Goal: Task Accomplishment & Management: Use online tool/utility

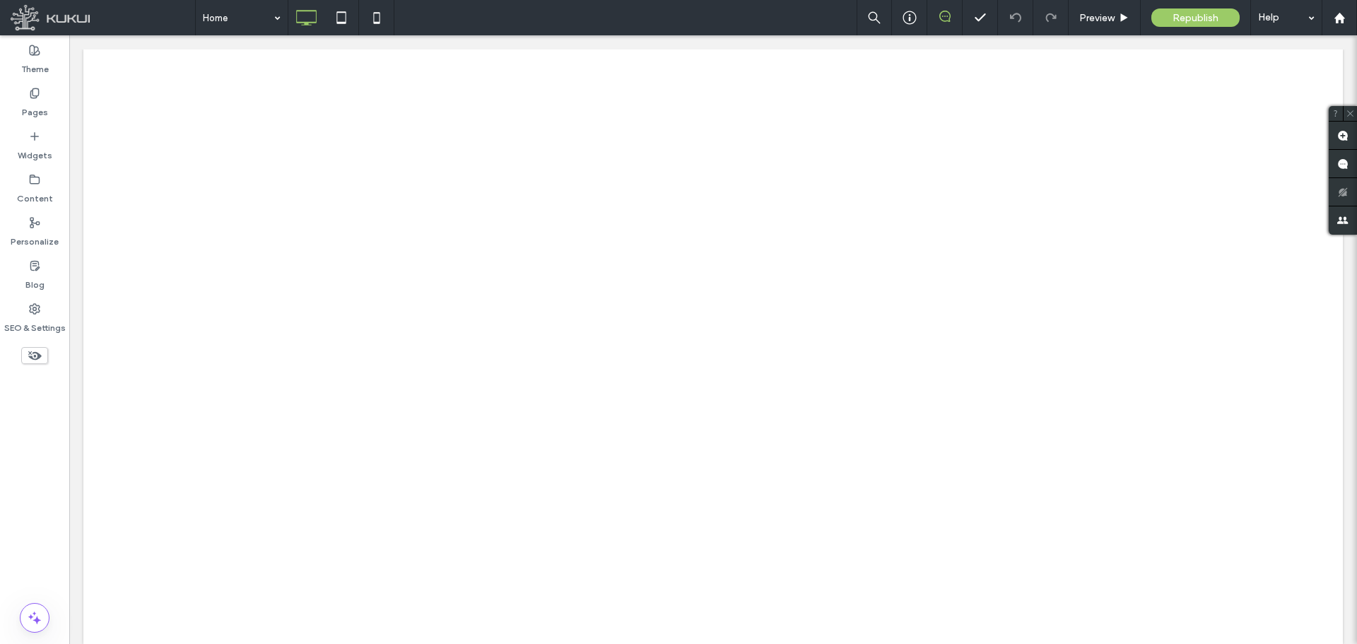
click at [35, 318] on label "SEO & Settings" at bounding box center [35, 325] width 62 height 20
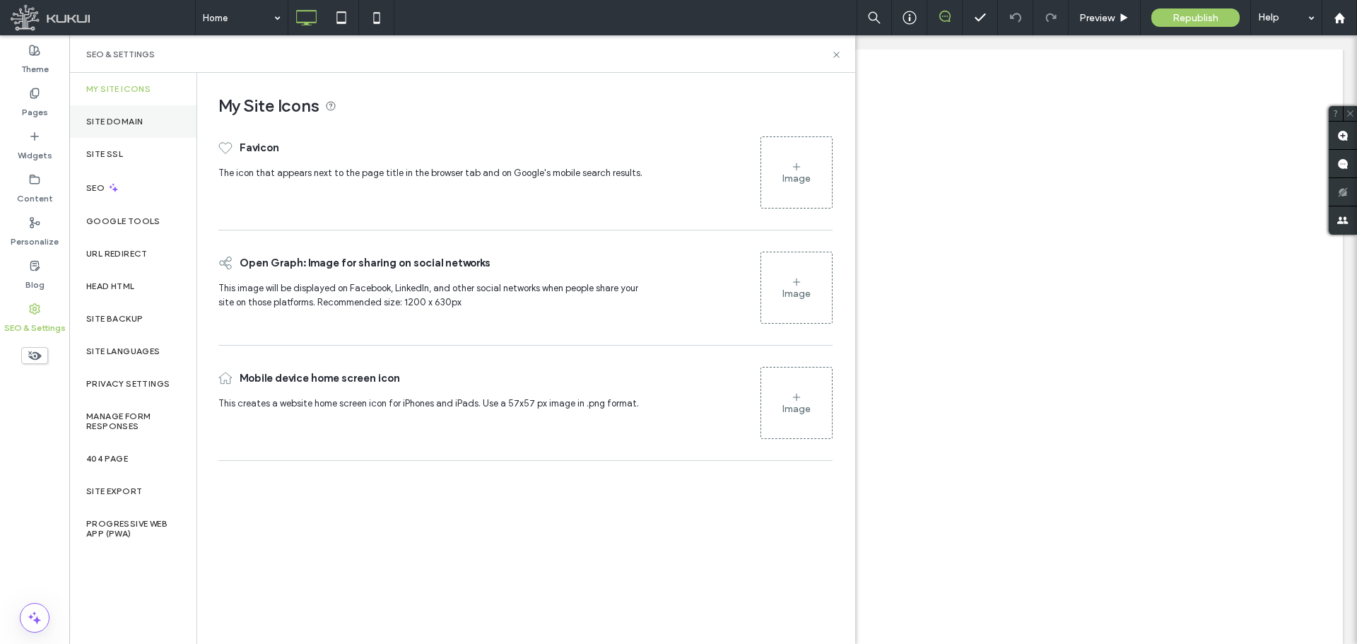
click at [148, 119] on div "Site Domain" at bounding box center [132, 121] width 127 height 33
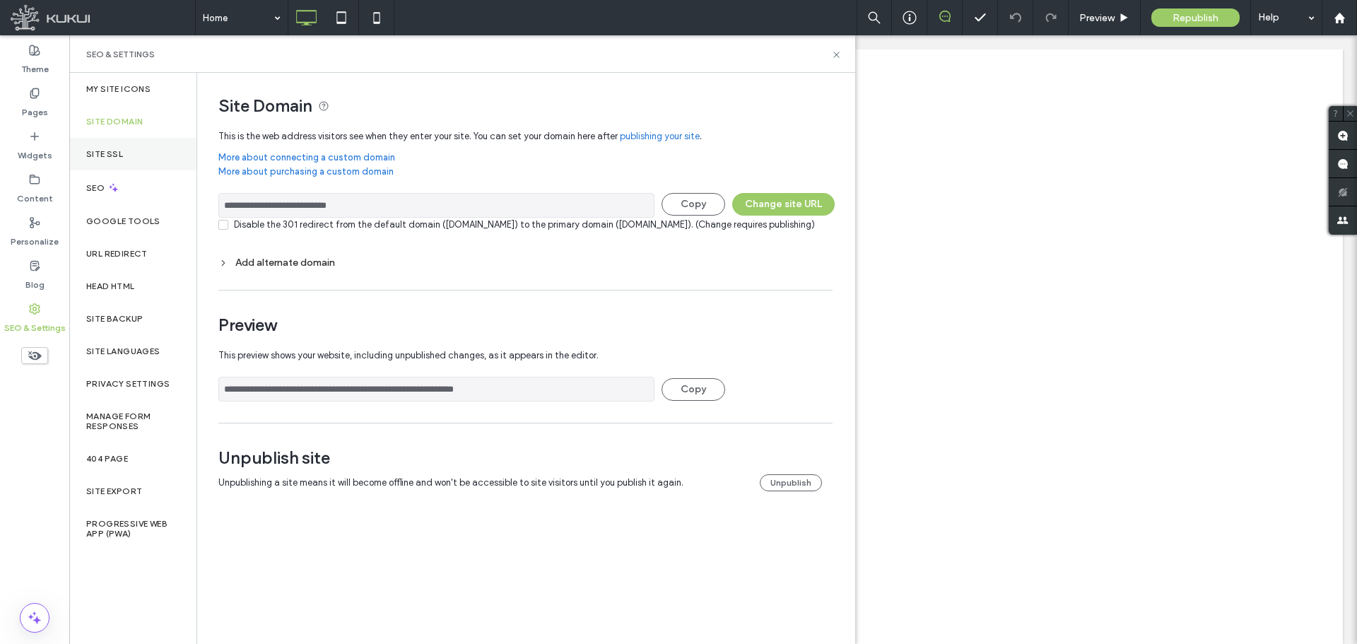
click at [139, 153] on div "Site SSL" at bounding box center [132, 154] width 127 height 33
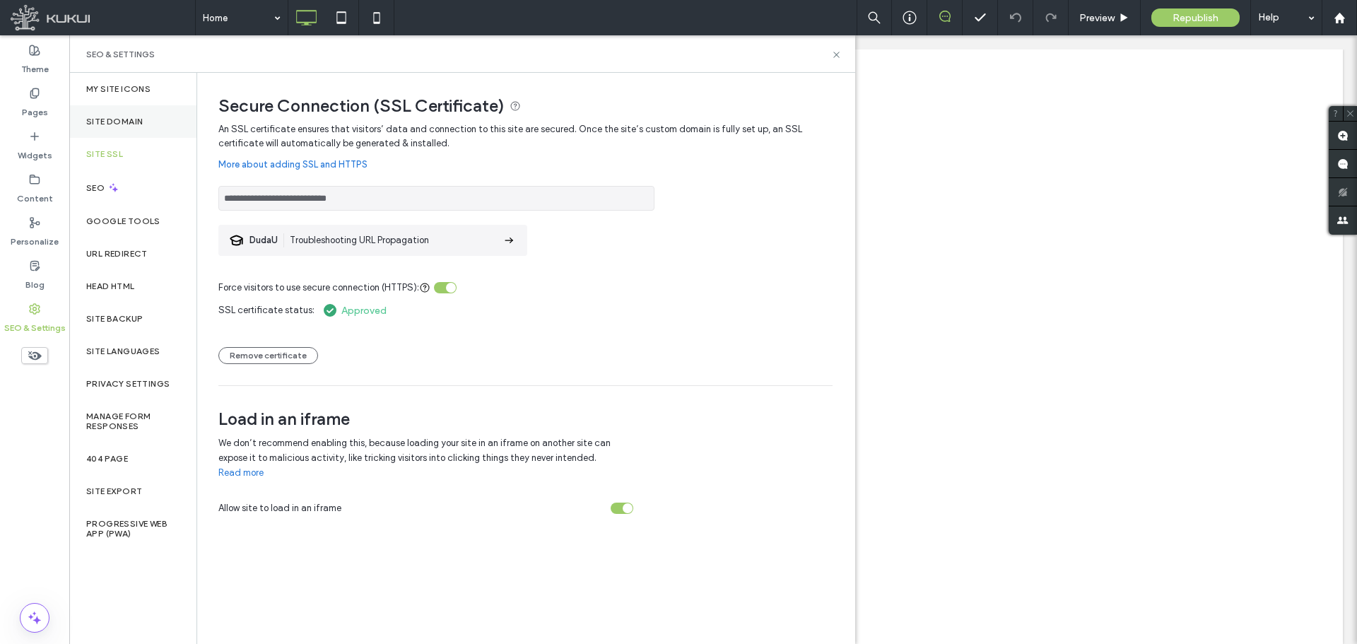
click at [138, 124] on label "Site Domain" at bounding box center [114, 122] width 57 height 10
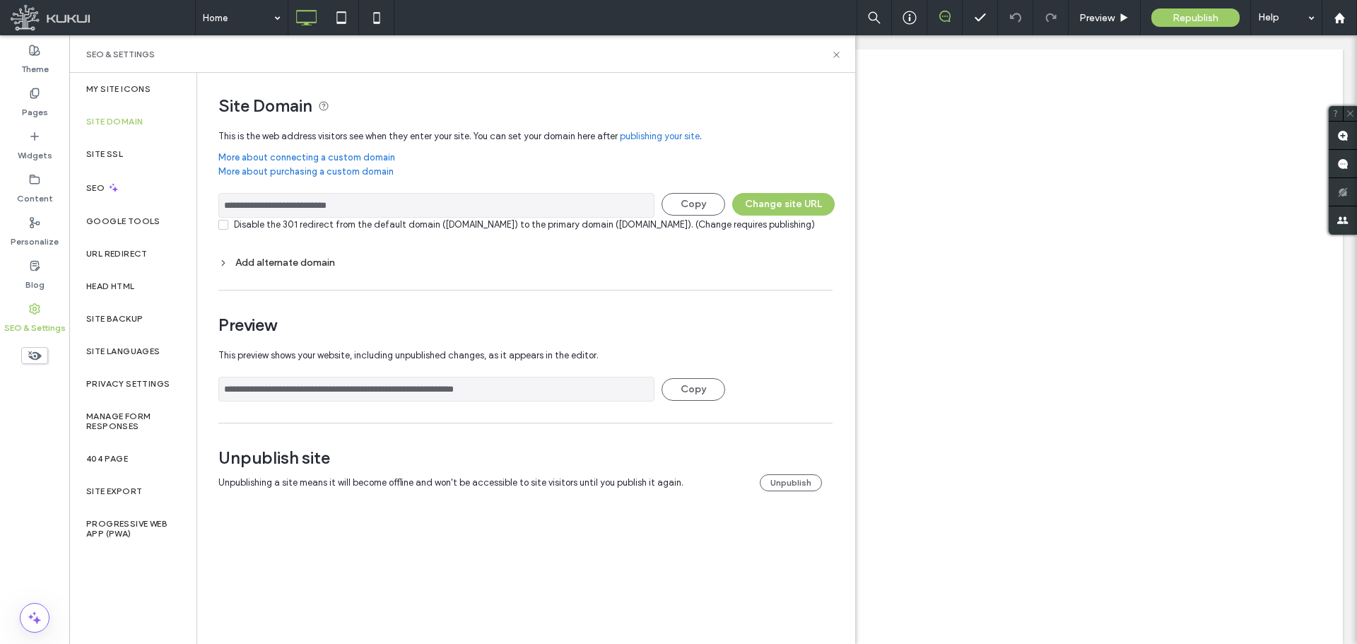
drag, startPoint x: 382, startPoint y: 206, endPoint x: 204, endPoint y: 216, distance: 178.4
click at [204, 216] on div "**********" at bounding box center [520, 296] width 646 height 447
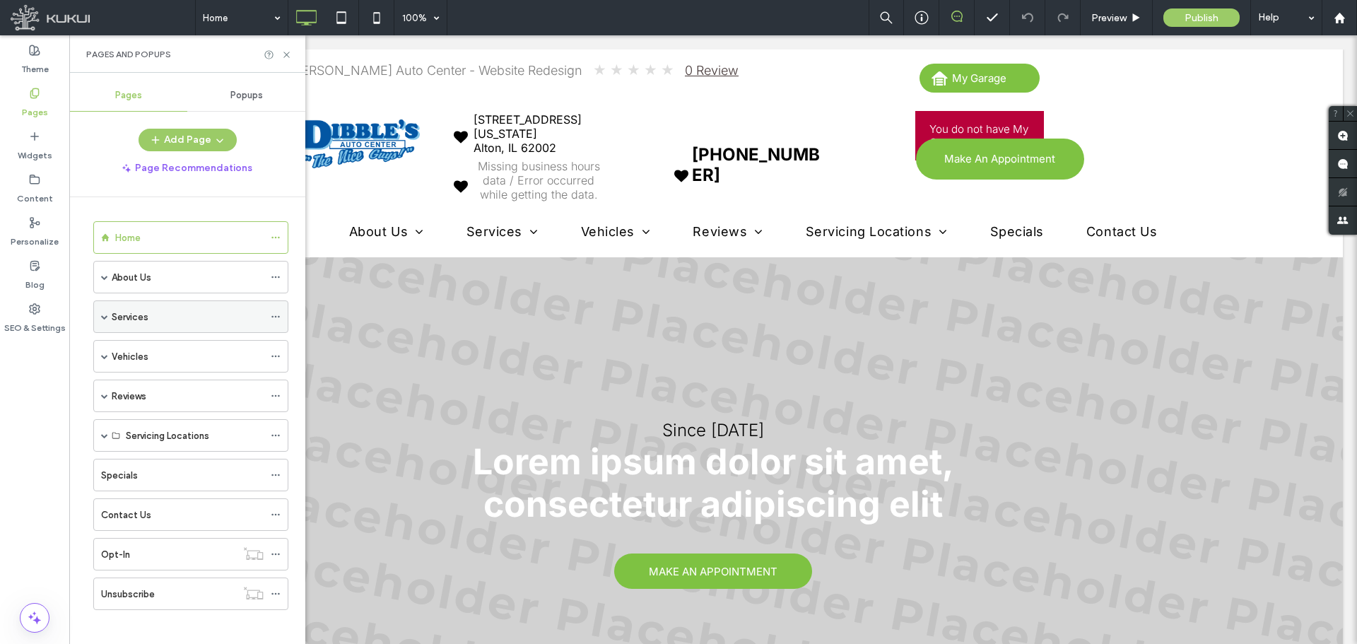
click at [134, 315] on label "Services" at bounding box center [130, 317] width 37 height 25
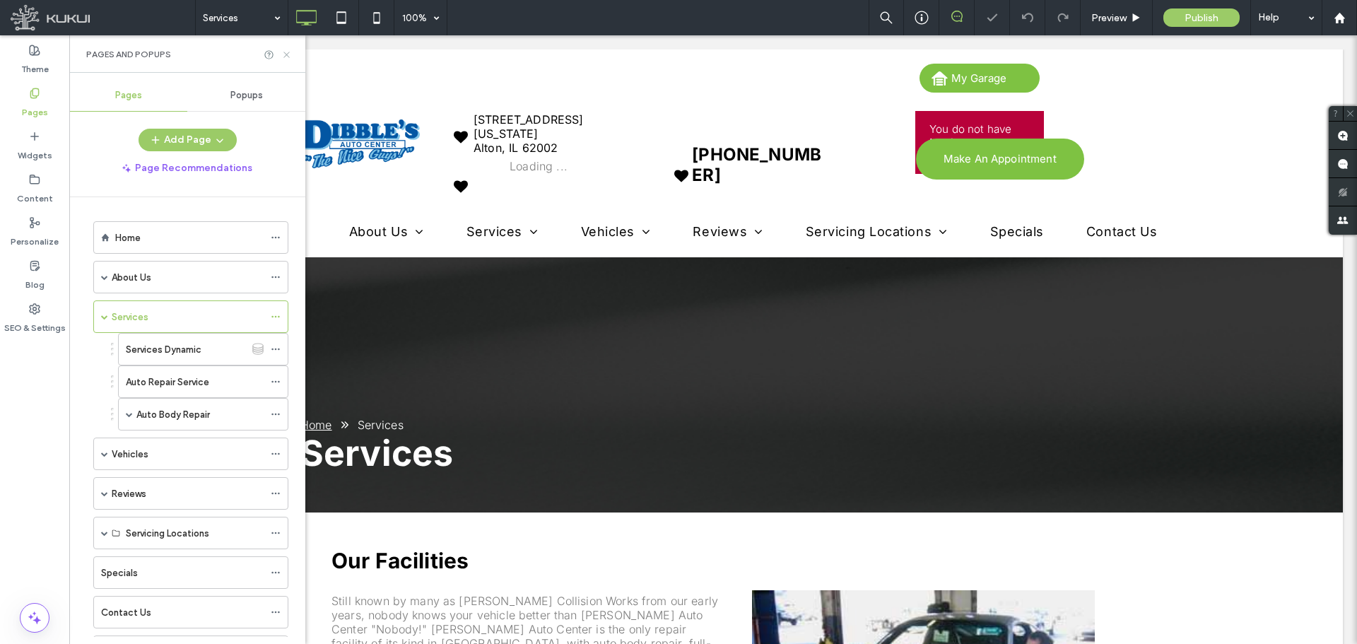
click at [289, 55] on icon at bounding box center [286, 54] width 11 height 11
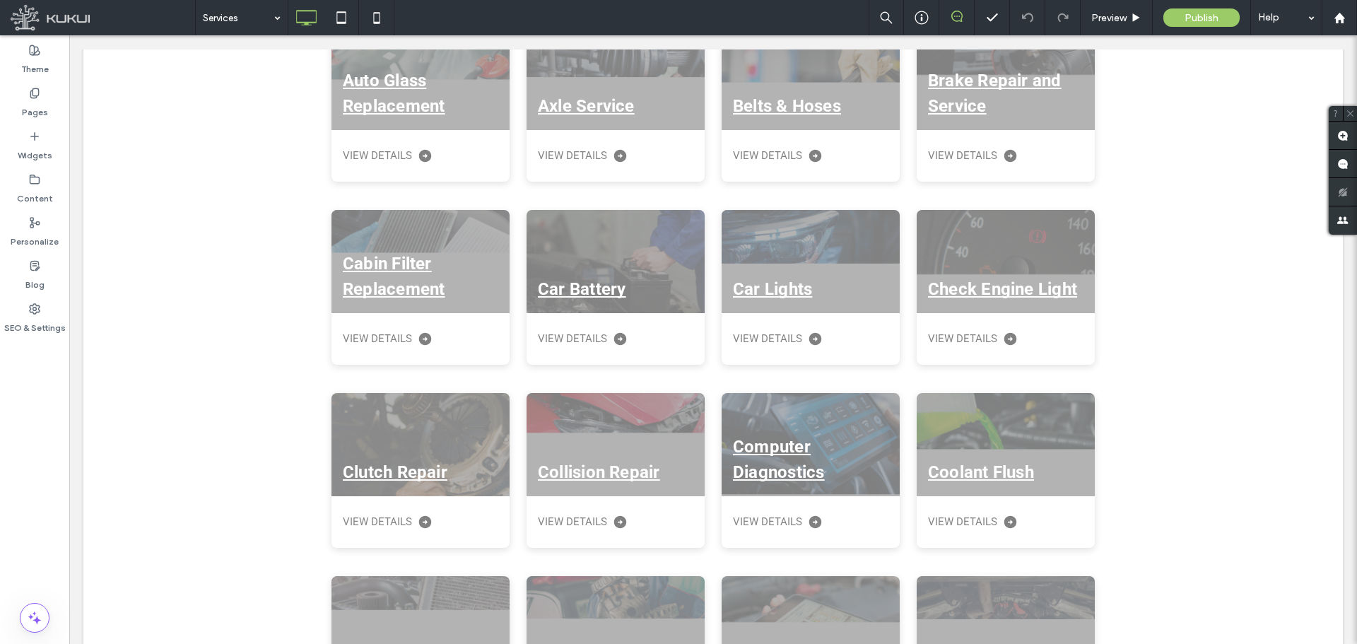
scroll to position [1626, 0]
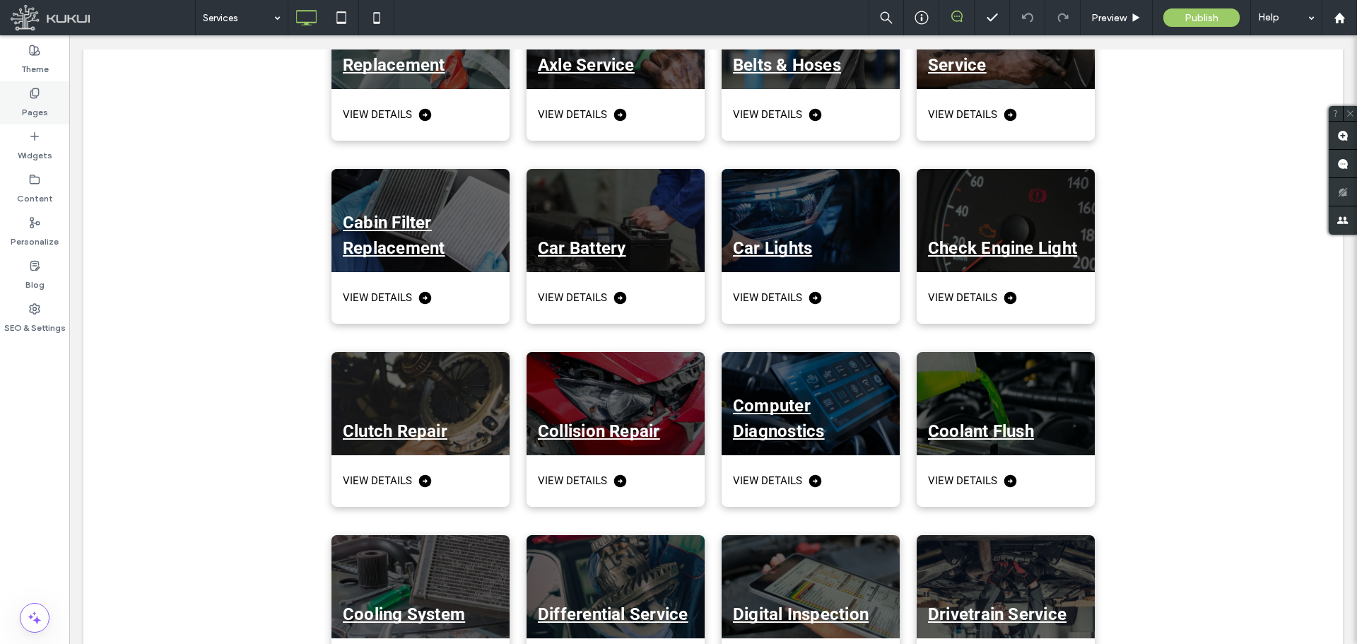
click at [41, 95] on div "Pages" at bounding box center [34, 102] width 69 height 43
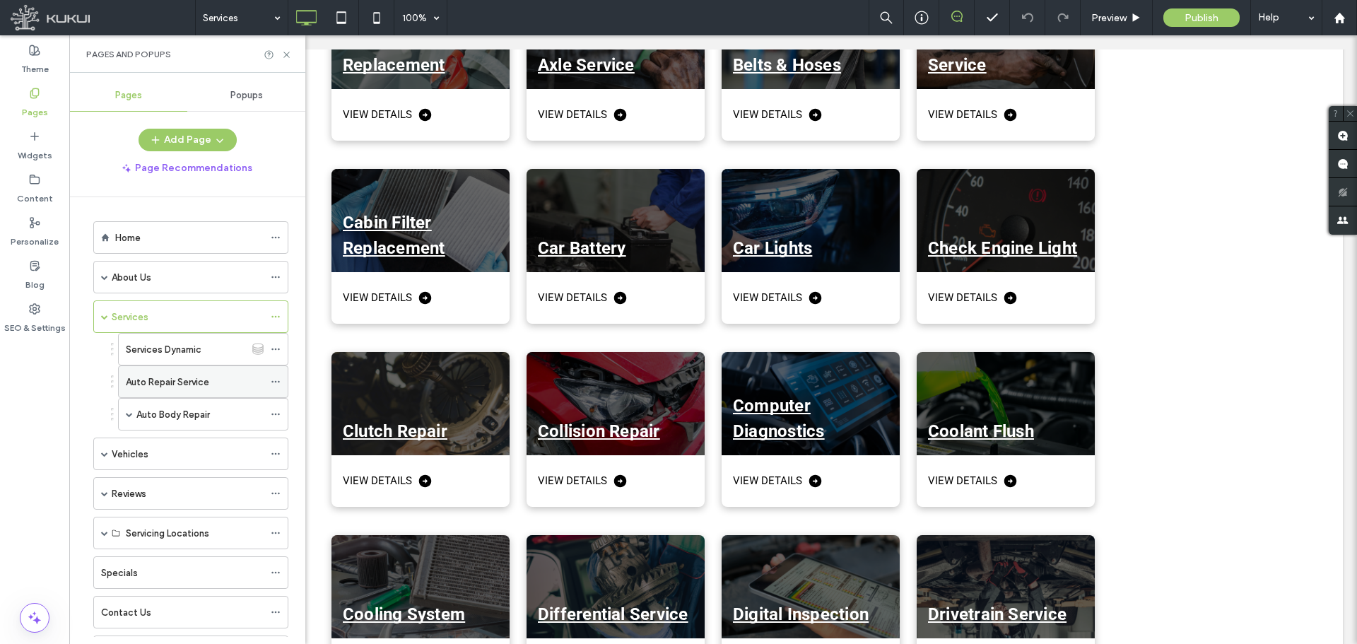
click at [180, 379] on label "Auto Repair Service" at bounding box center [167, 382] width 83 height 25
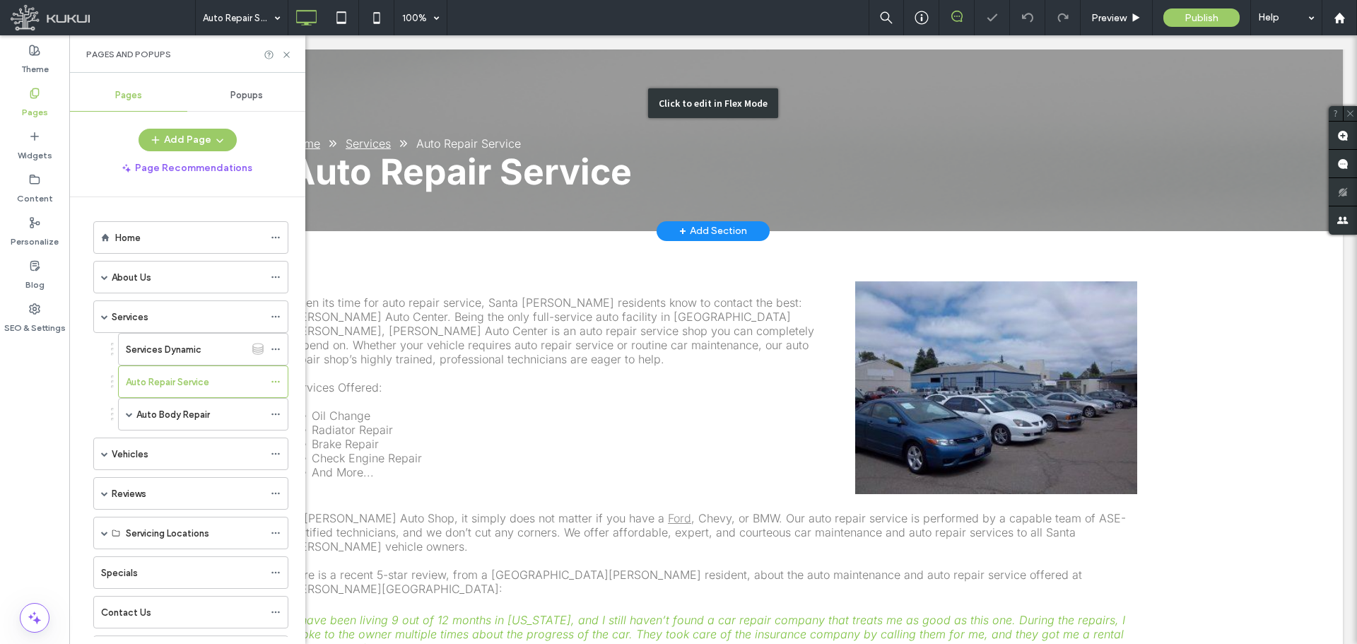
scroll to position [212, 0]
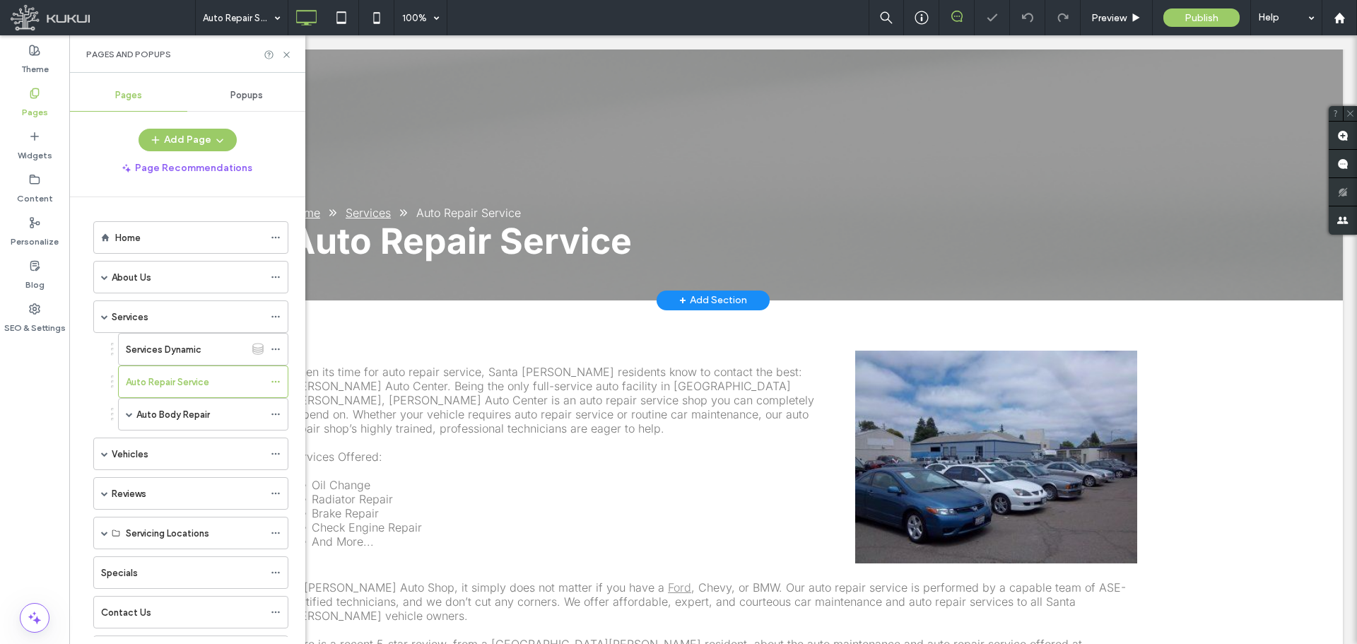
click at [710, 302] on div "+ Add Section" at bounding box center [713, 301] width 68 height 16
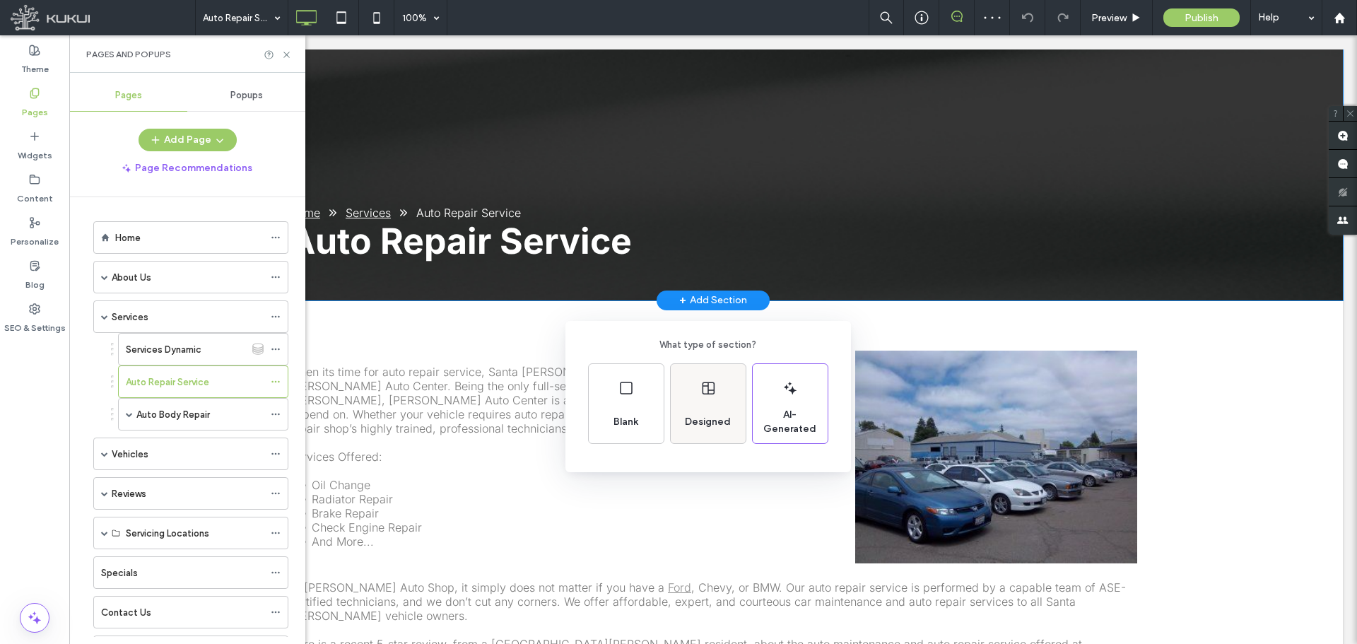
click at [708, 406] on div "Designed" at bounding box center [707, 421] width 57 height 31
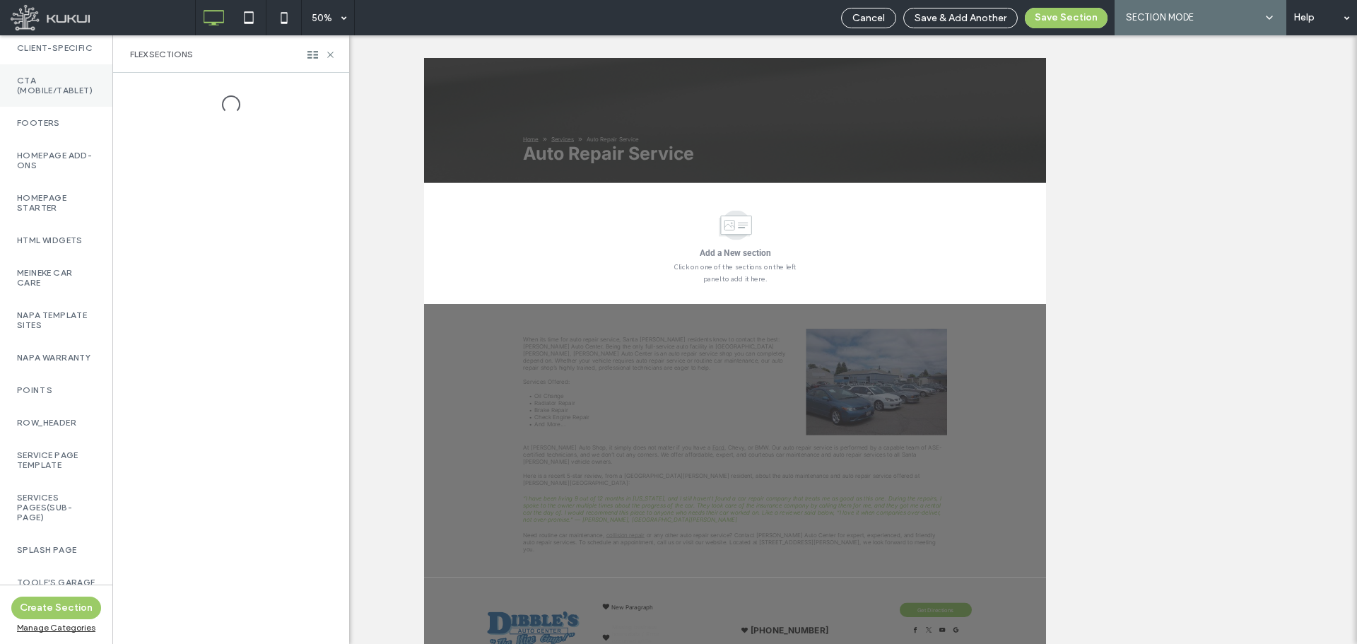
scroll to position [566, 0]
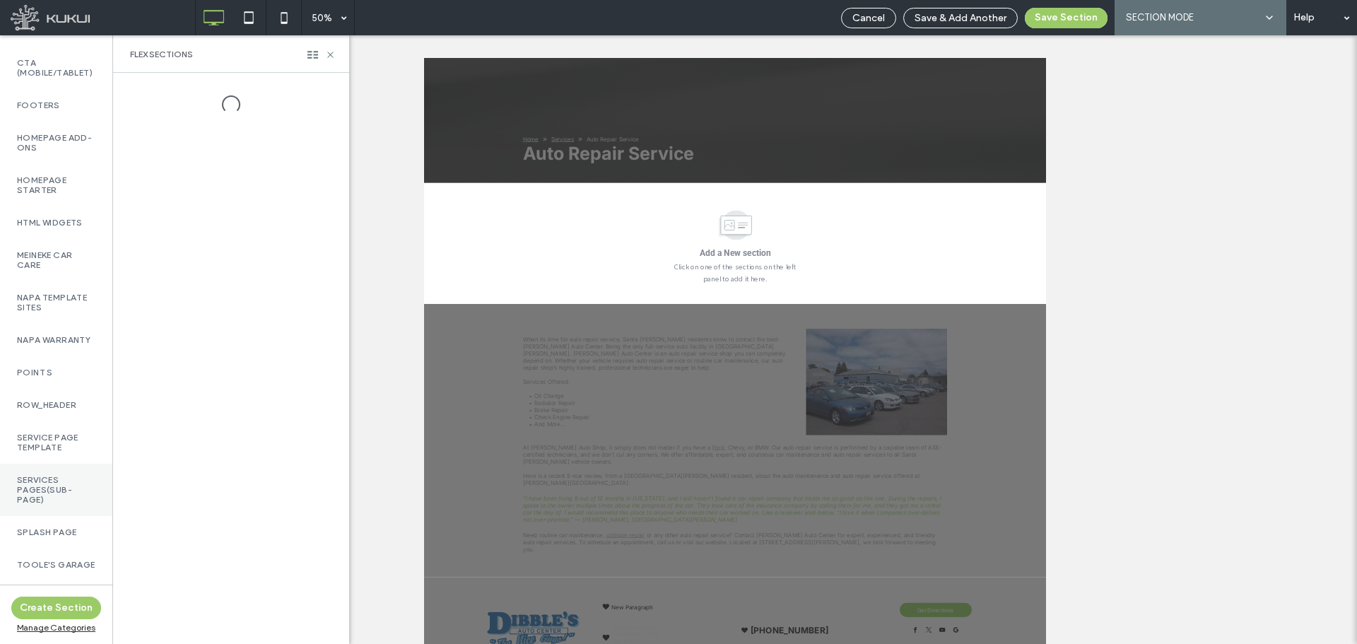
click at [58, 505] on label "Services Pages(Sub-Page)" at bounding box center [56, 490] width 78 height 30
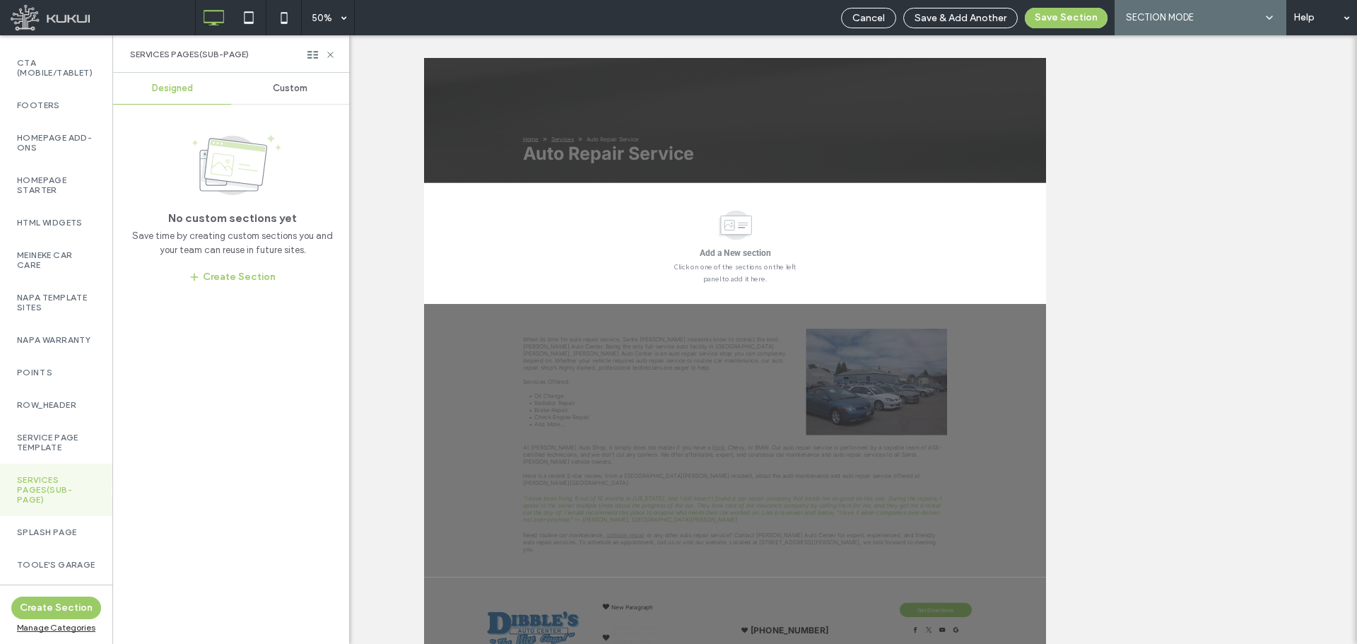
click at [295, 86] on span "Custom" at bounding box center [290, 88] width 35 height 11
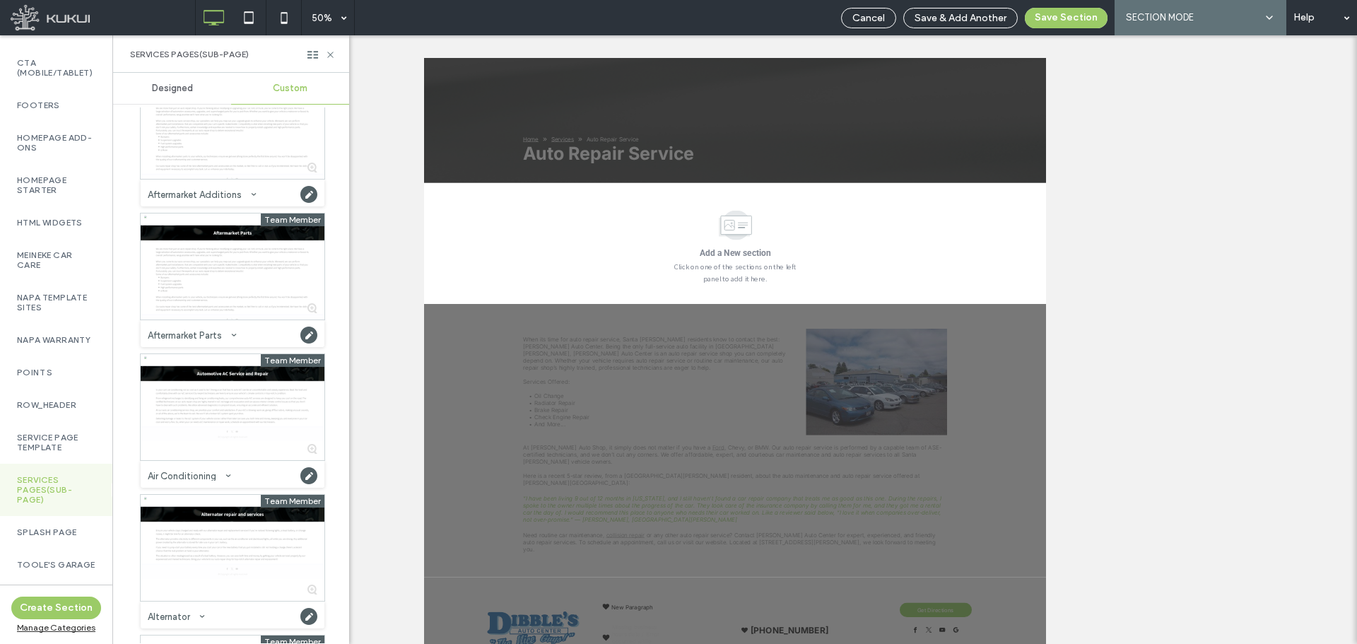
scroll to position [778, 0]
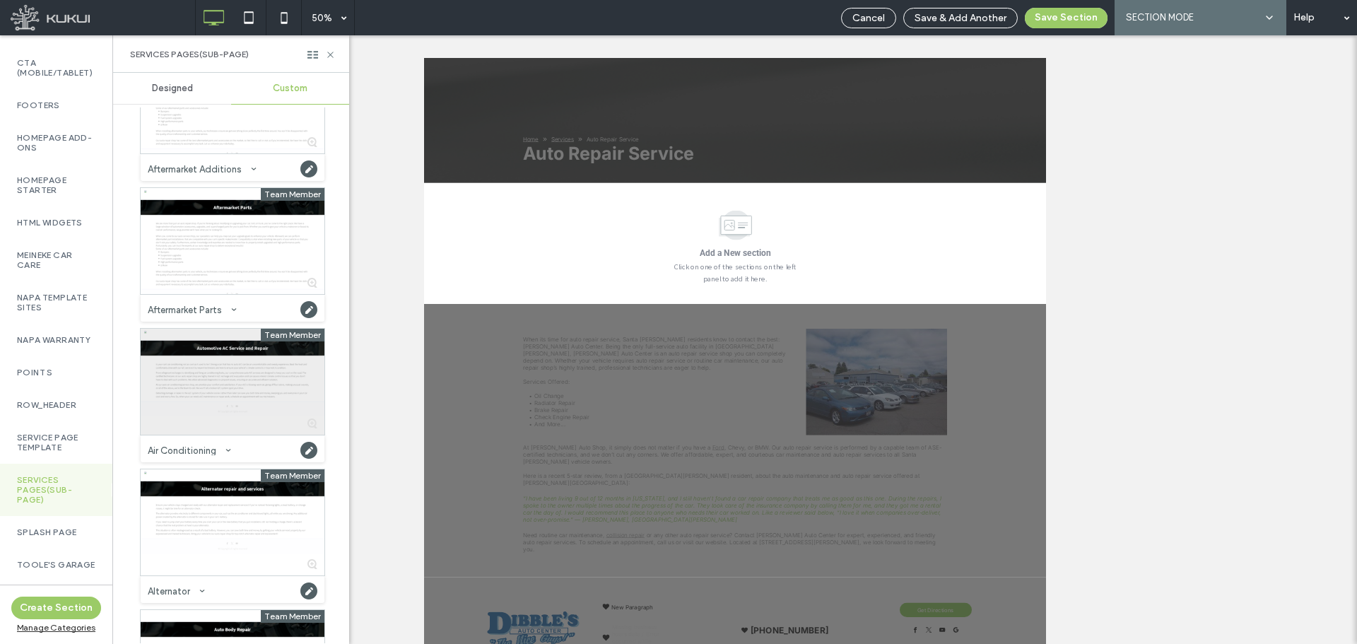
click at [240, 420] on div at bounding box center [233, 382] width 184 height 106
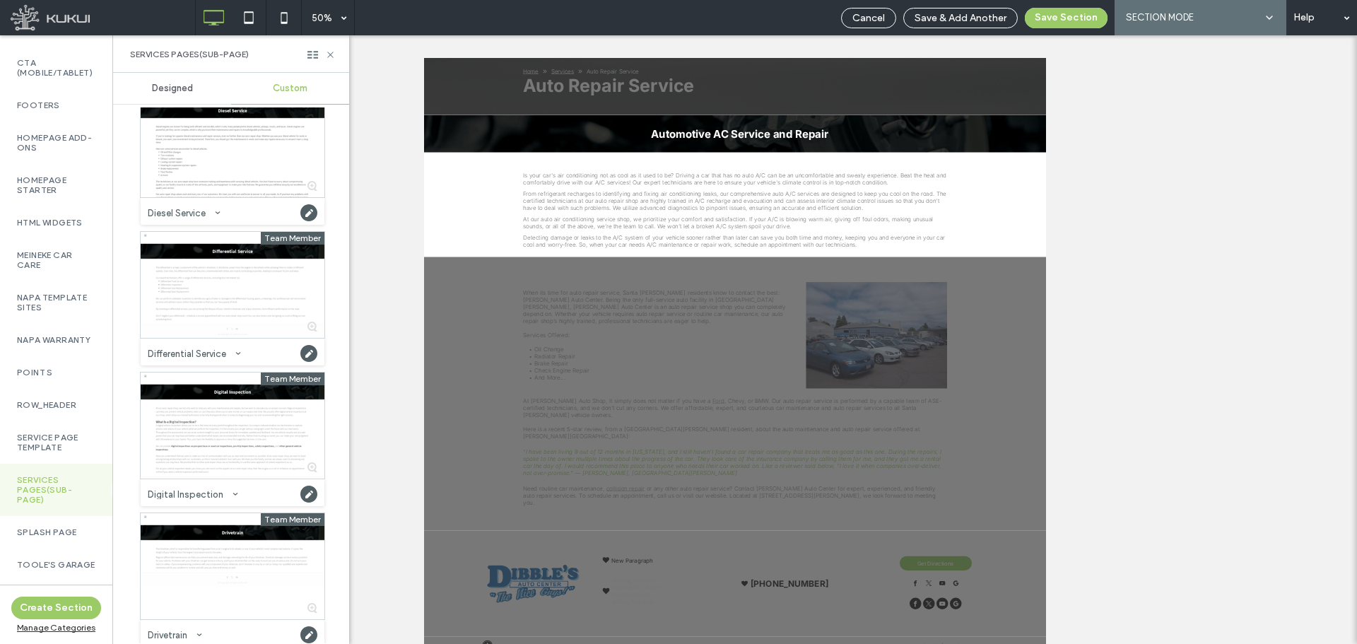
scroll to position [3817, 0]
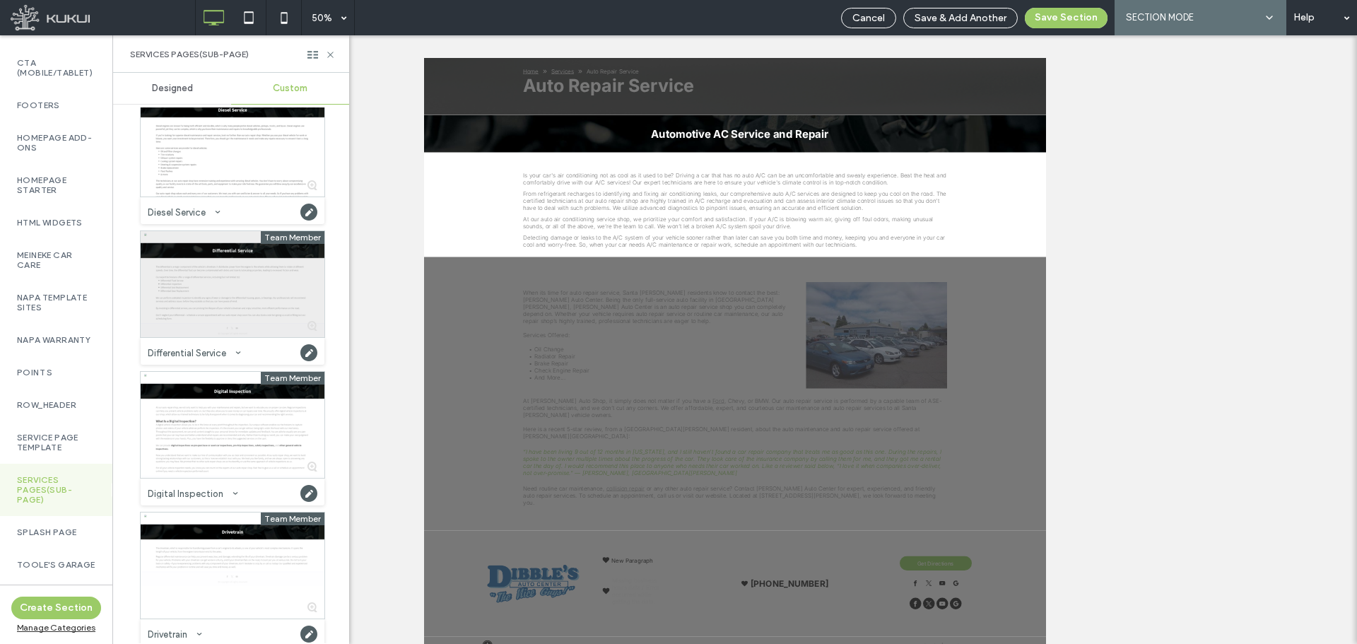
click at [241, 317] on div at bounding box center [233, 284] width 184 height 106
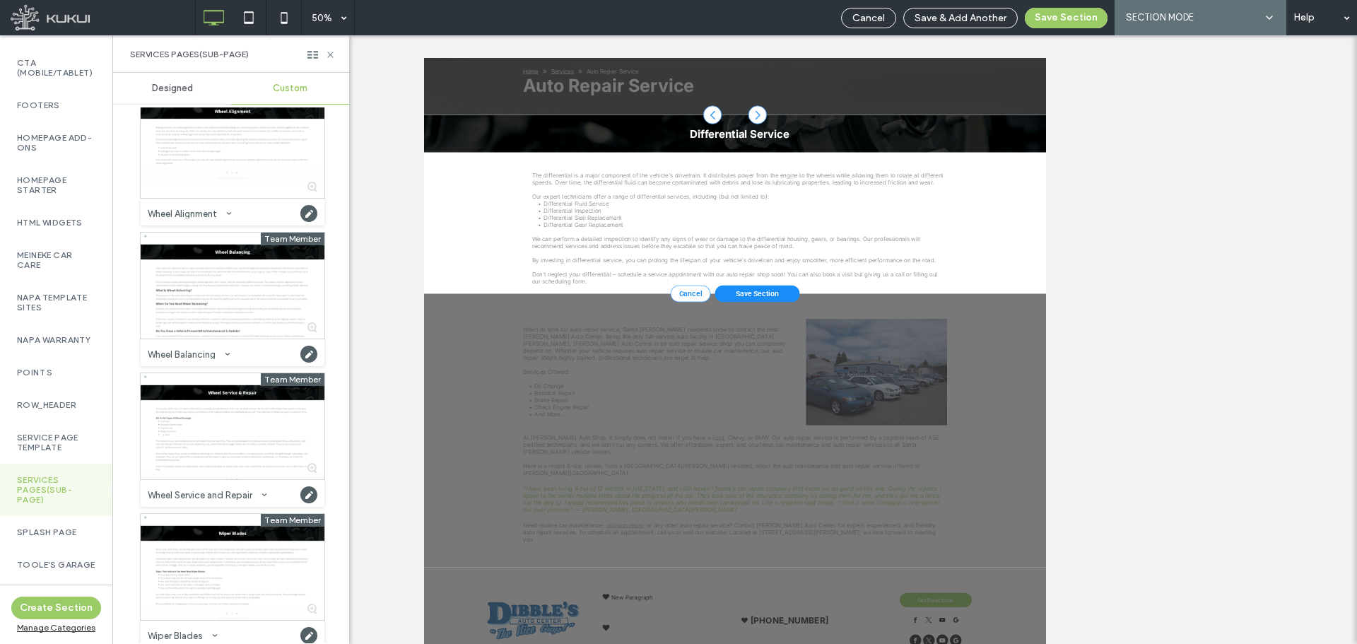
scroll to position [12239, 0]
